Goal: Task Accomplishment & Management: Use online tool/utility

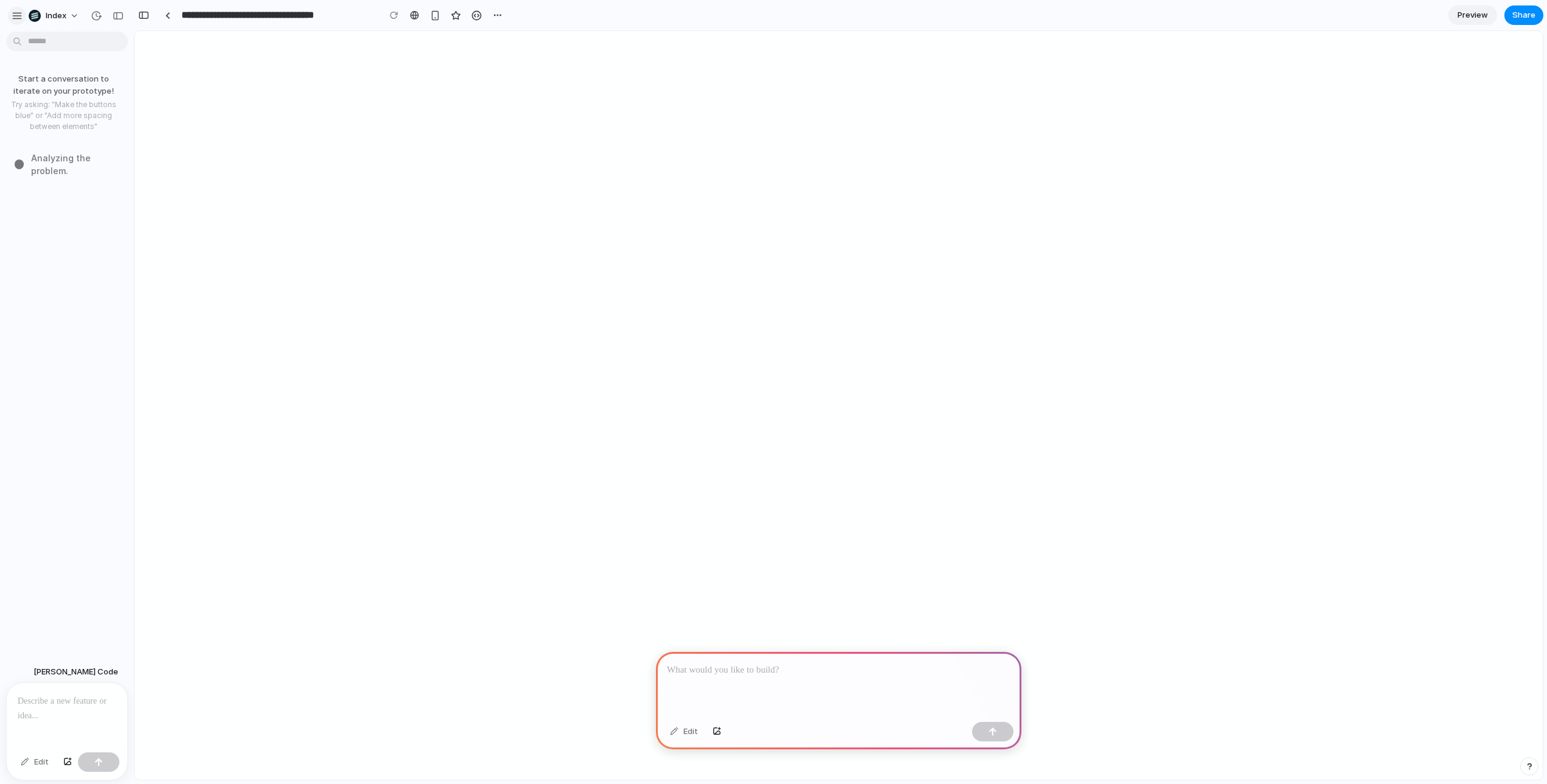
click at [18, 20] on div "button" at bounding box center [17, 16] width 11 height 11
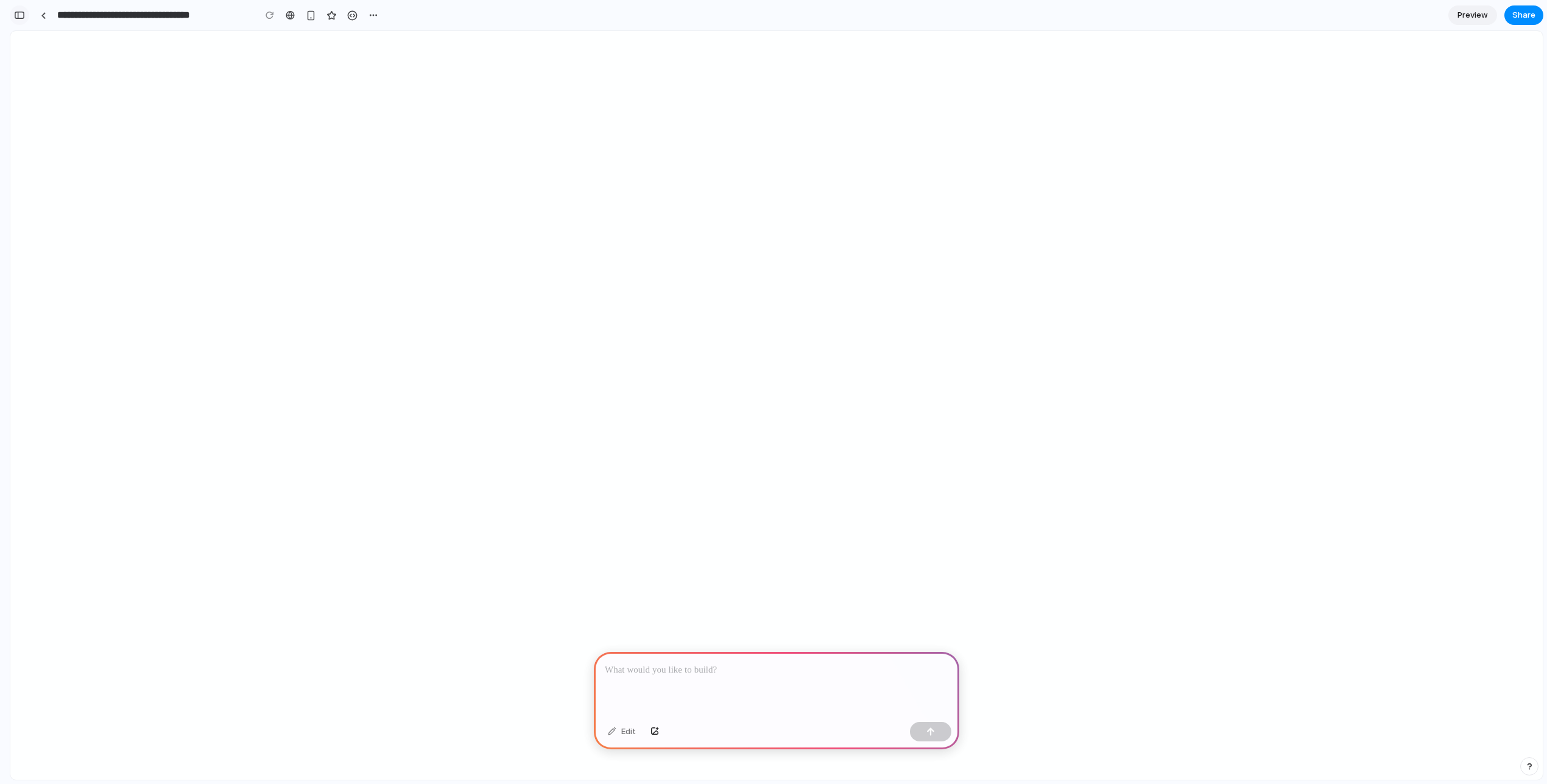
click at [19, 13] on div "button" at bounding box center [19, 15] width 11 height 8
